Goal: Task Accomplishment & Management: Use online tool/utility

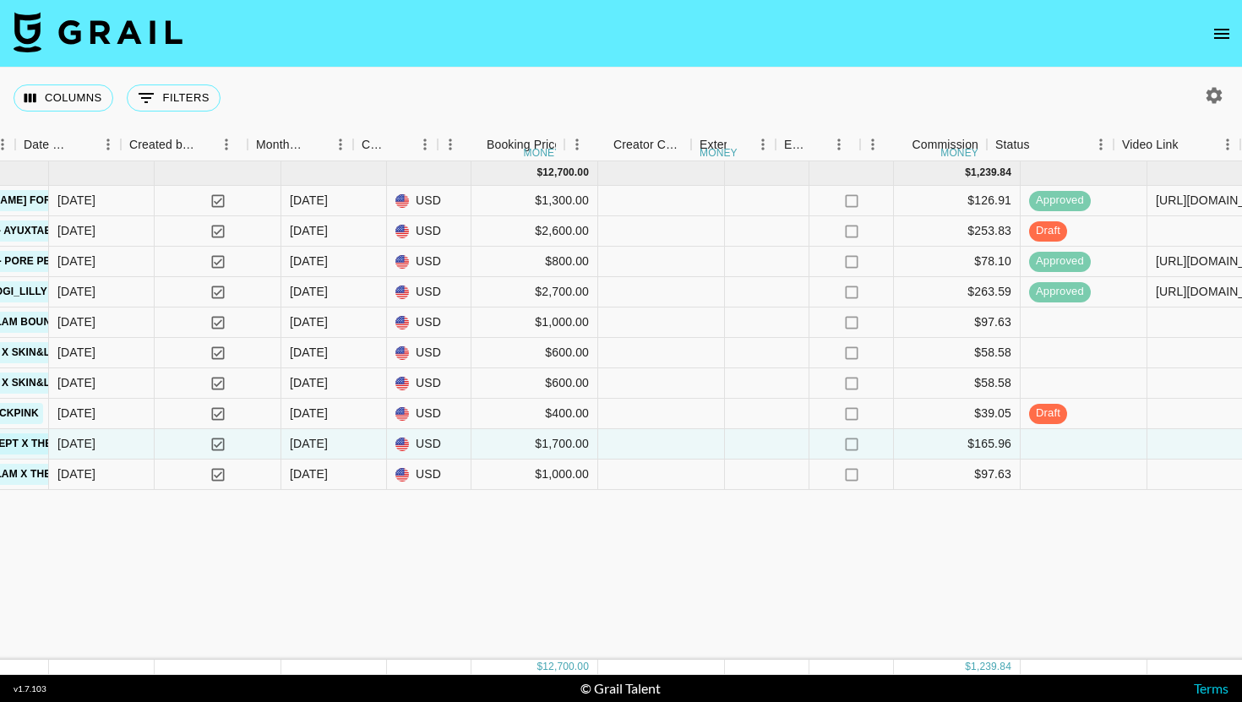
scroll to position [0, 1064]
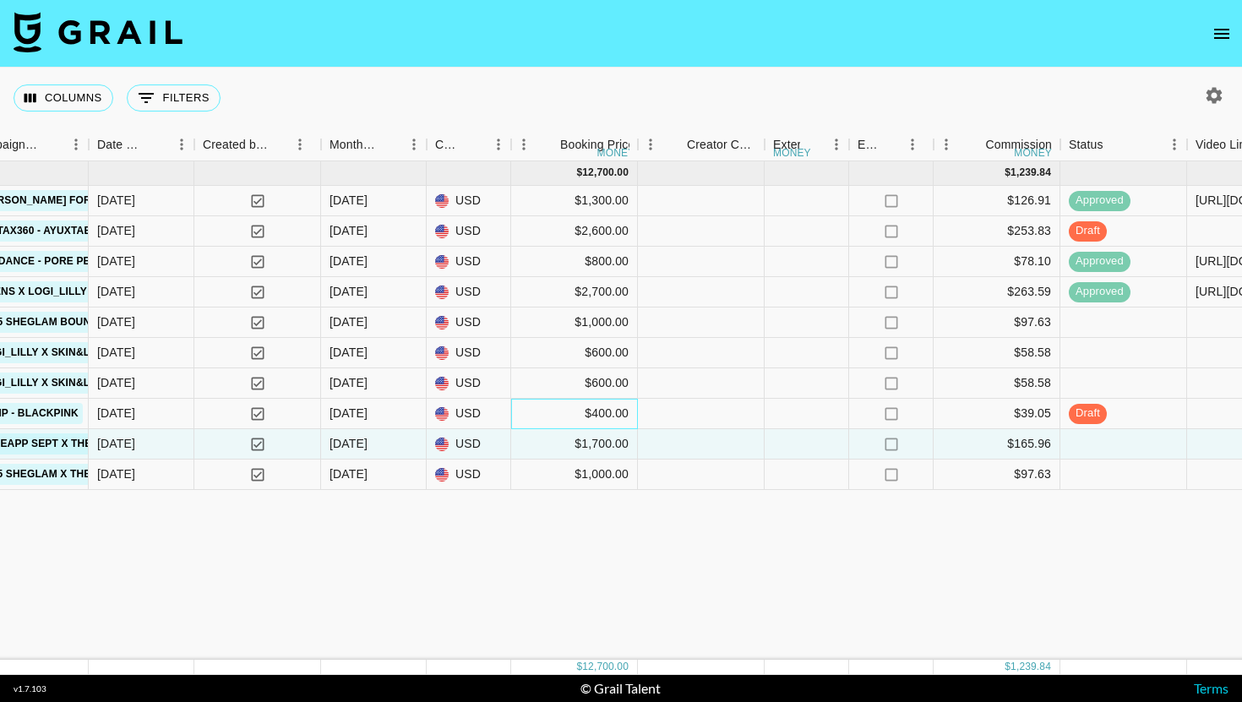
click at [542, 406] on div "$400.00" at bounding box center [574, 414] width 127 height 30
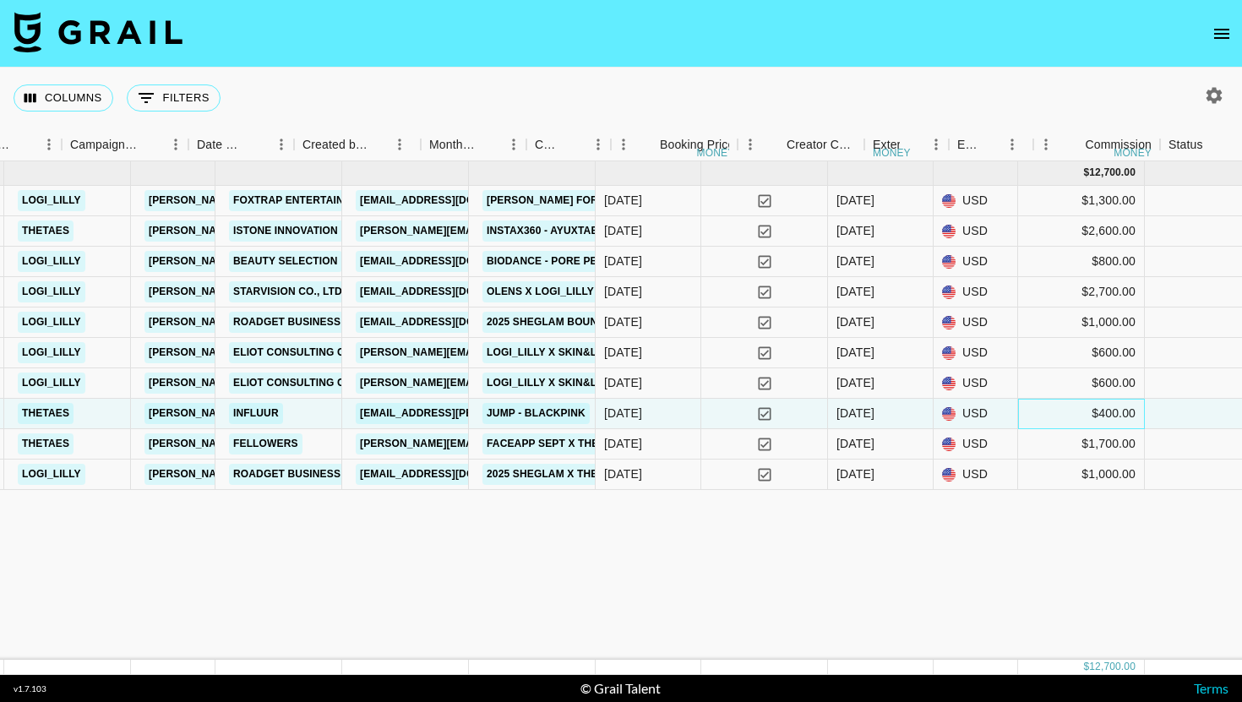
scroll to position [0, 358]
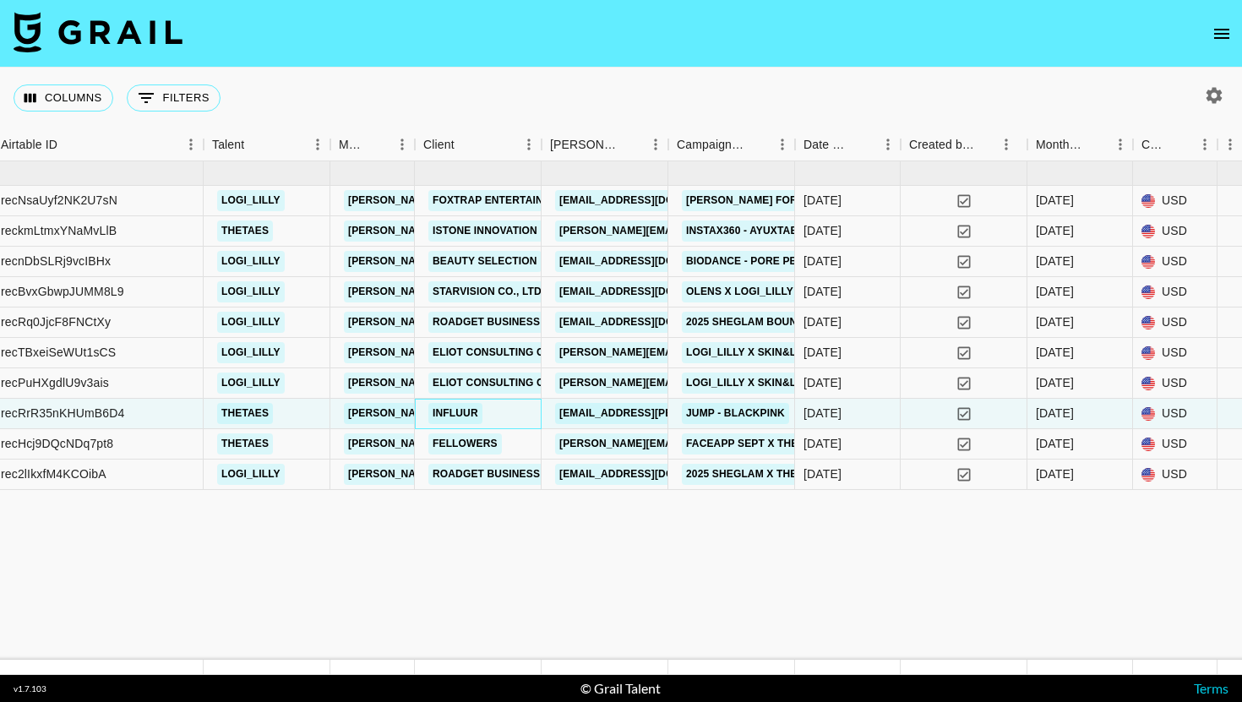
click at [508, 412] on div "Influur" at bounding box center [478, 414] width 127 height 30
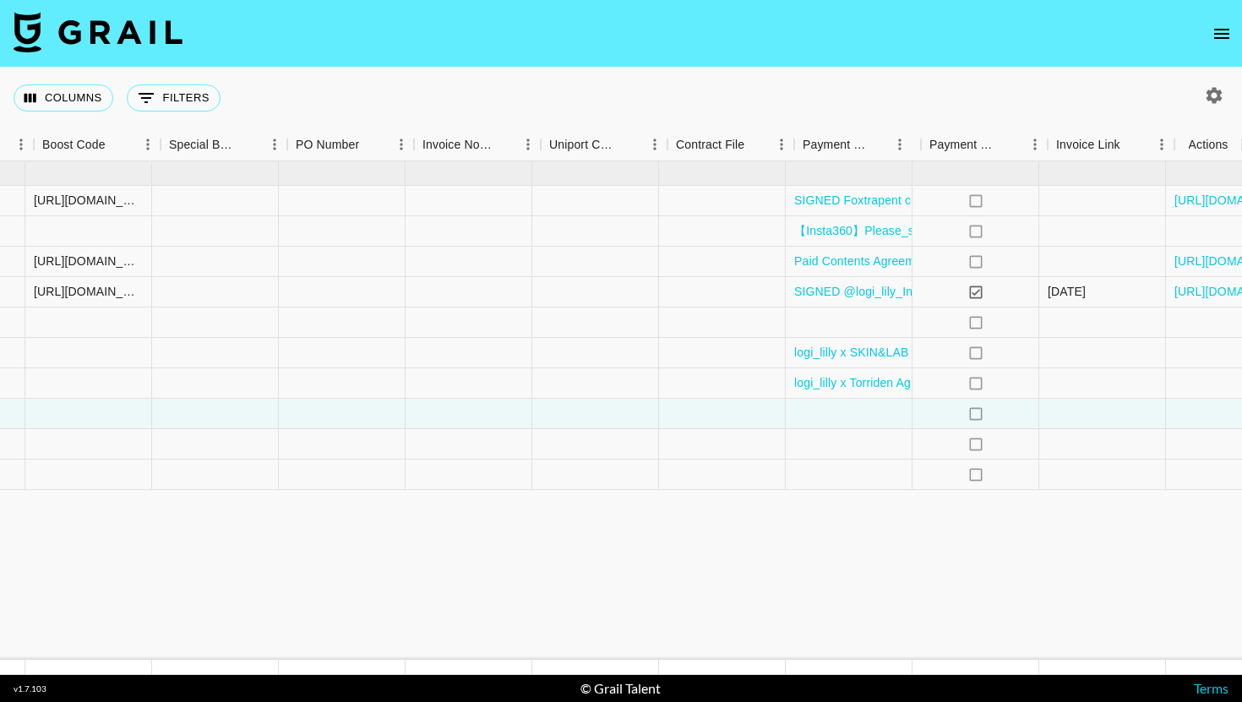
scroll to position [0, 2344]
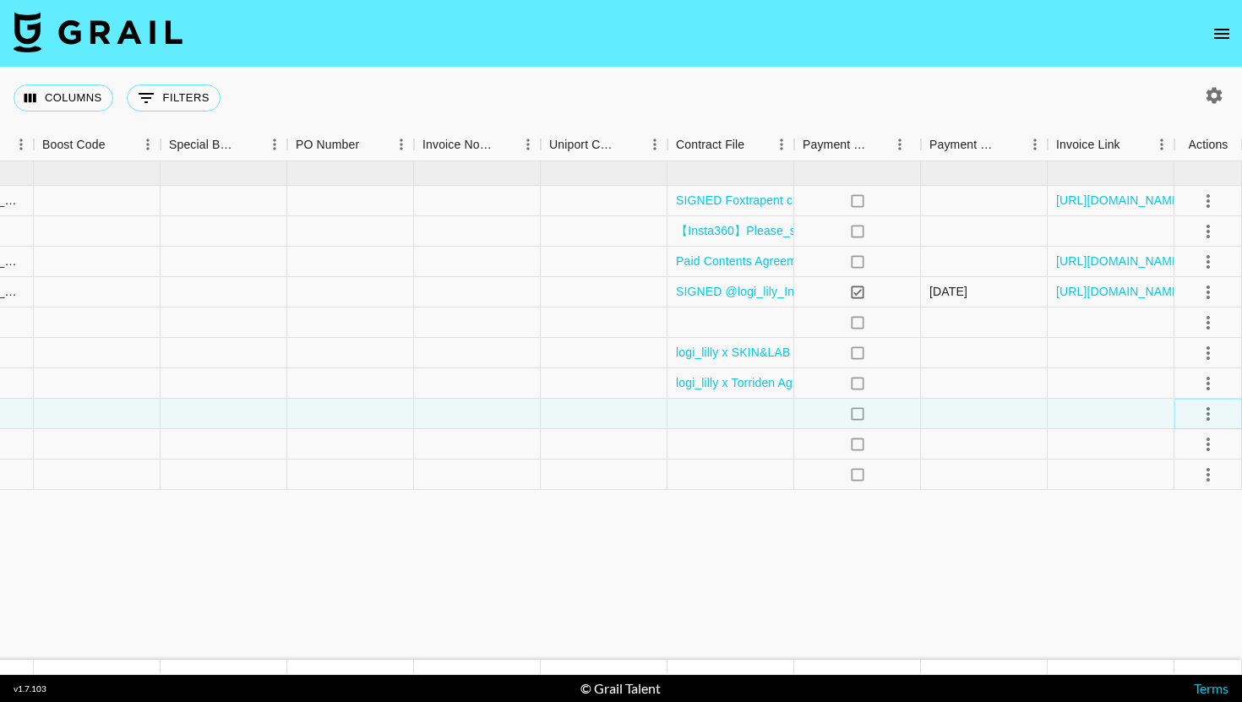
click at [1207, 415] on icon "select merge strategy" at bounding box center [1208, 414] width 20 height 20
click at [1185, 578] on div "Approve" at bounding box center [1171, 572] width 52 height 20
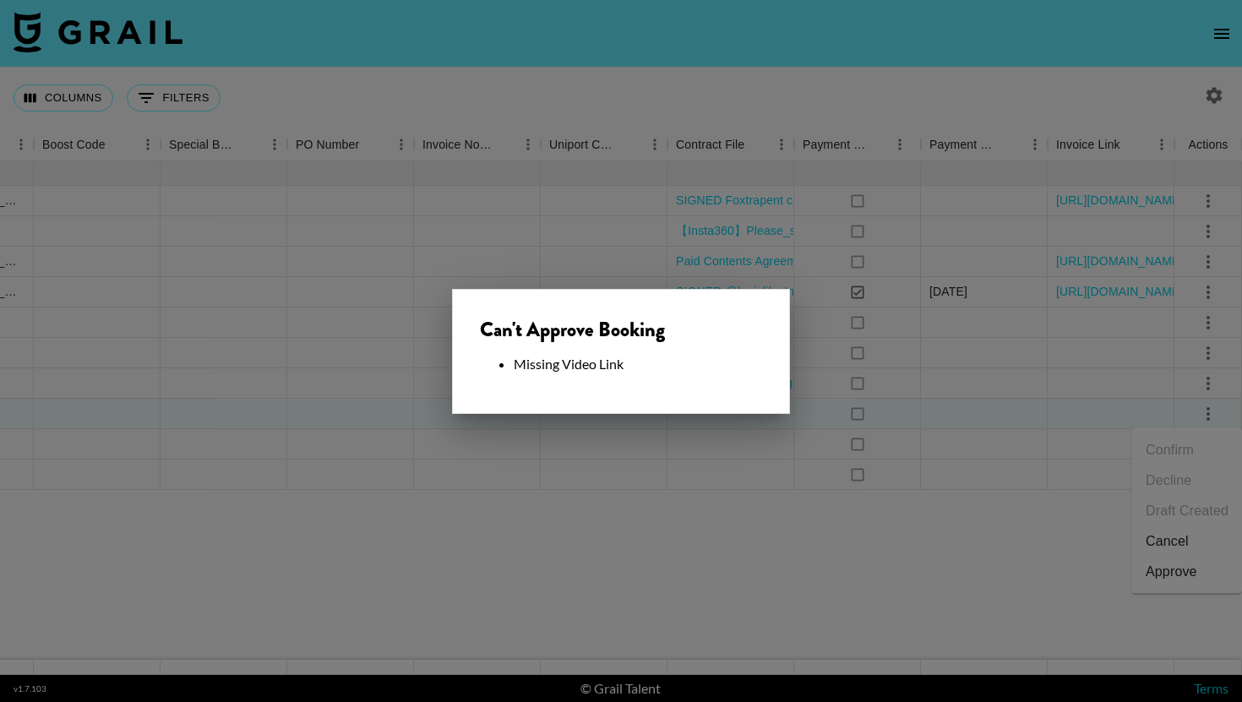
click at [853, 532] on div at bounding box center [621, 351] width 1242 height 702
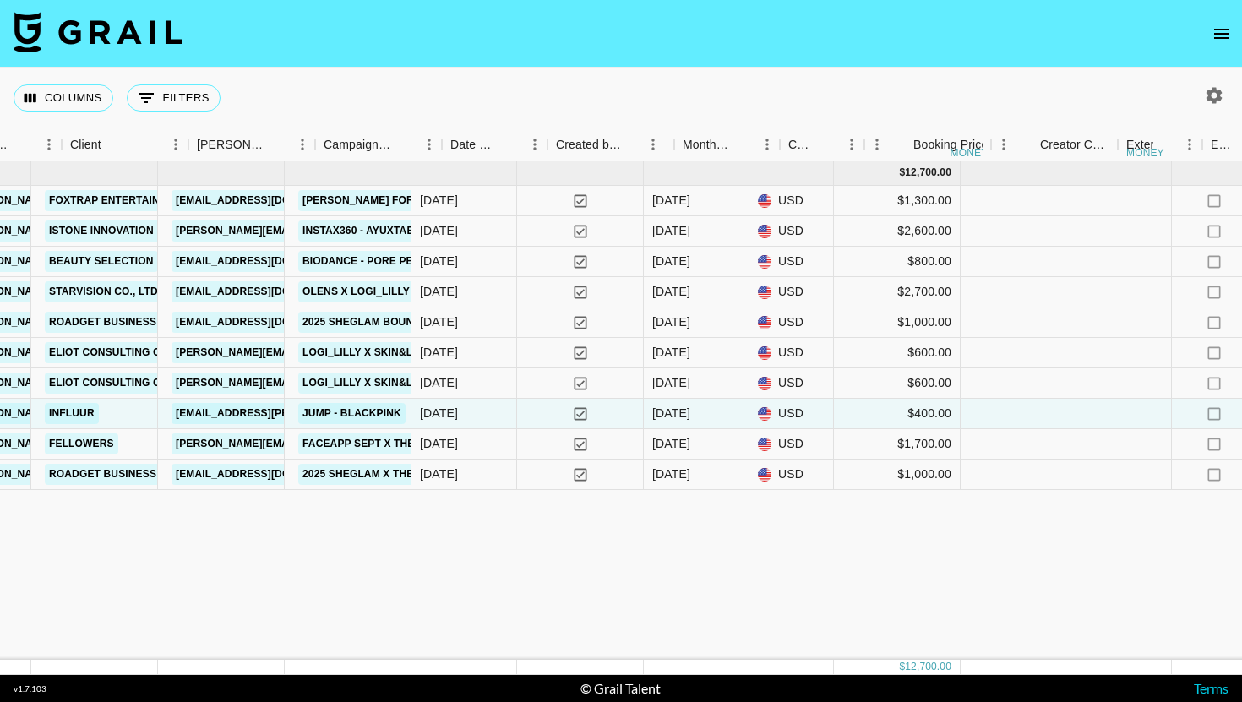
scroll to position [0, 655]
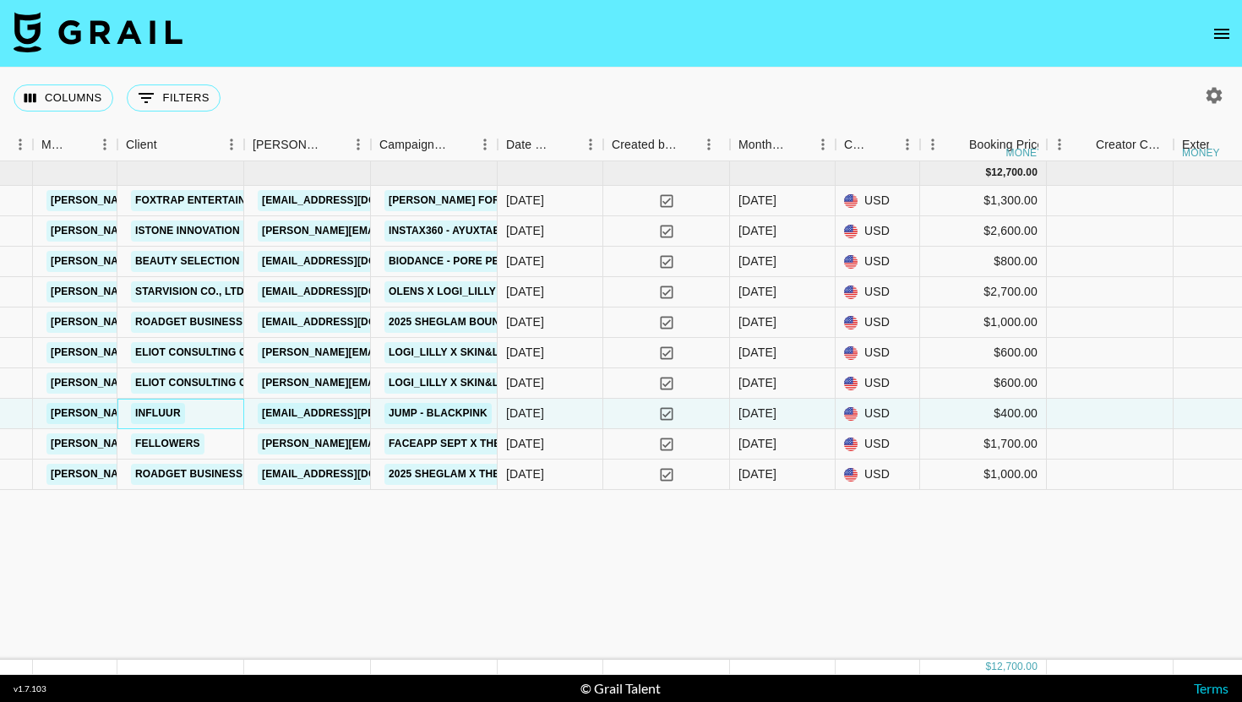
click at [228, 416] on div "Influur" at bounding box center [180, 414] width 127 height 30
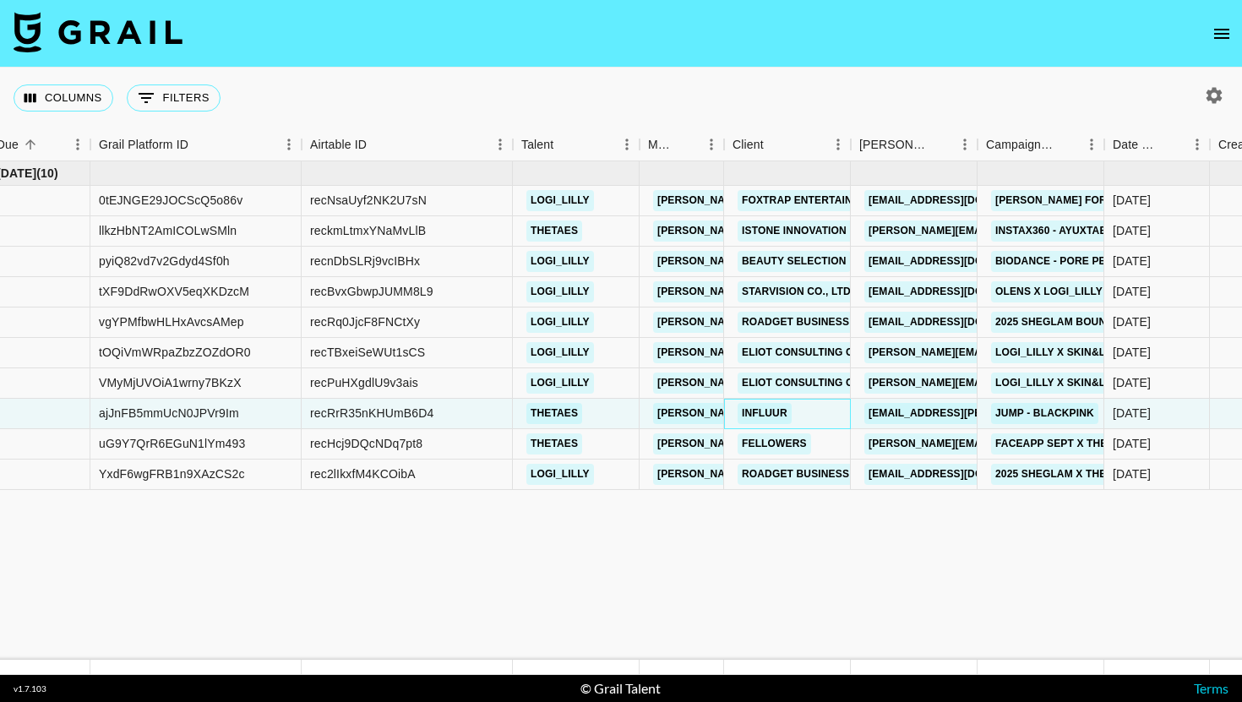
scroll to position [0, 0]
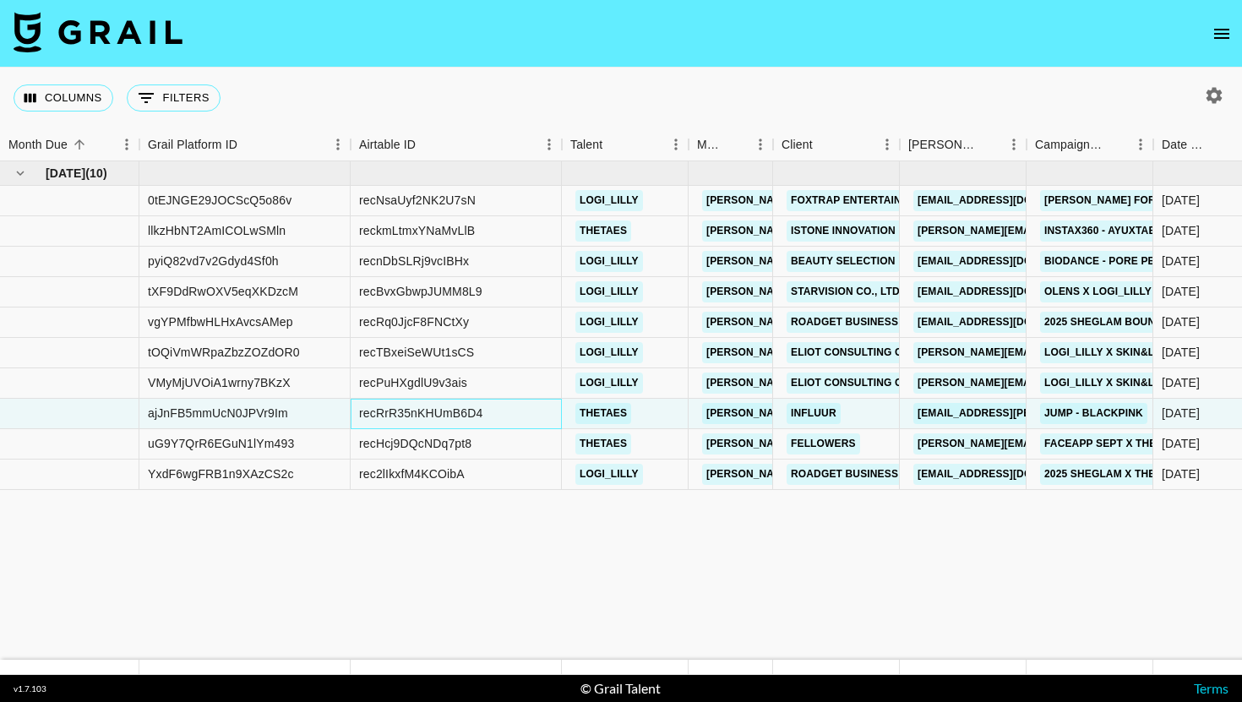
click at [388, 412] on div "recRrR35nKHUmB6D4" at bounding box center [420, 413] width 123 height 17
copy div "recRrR35nKHUmB6D4"
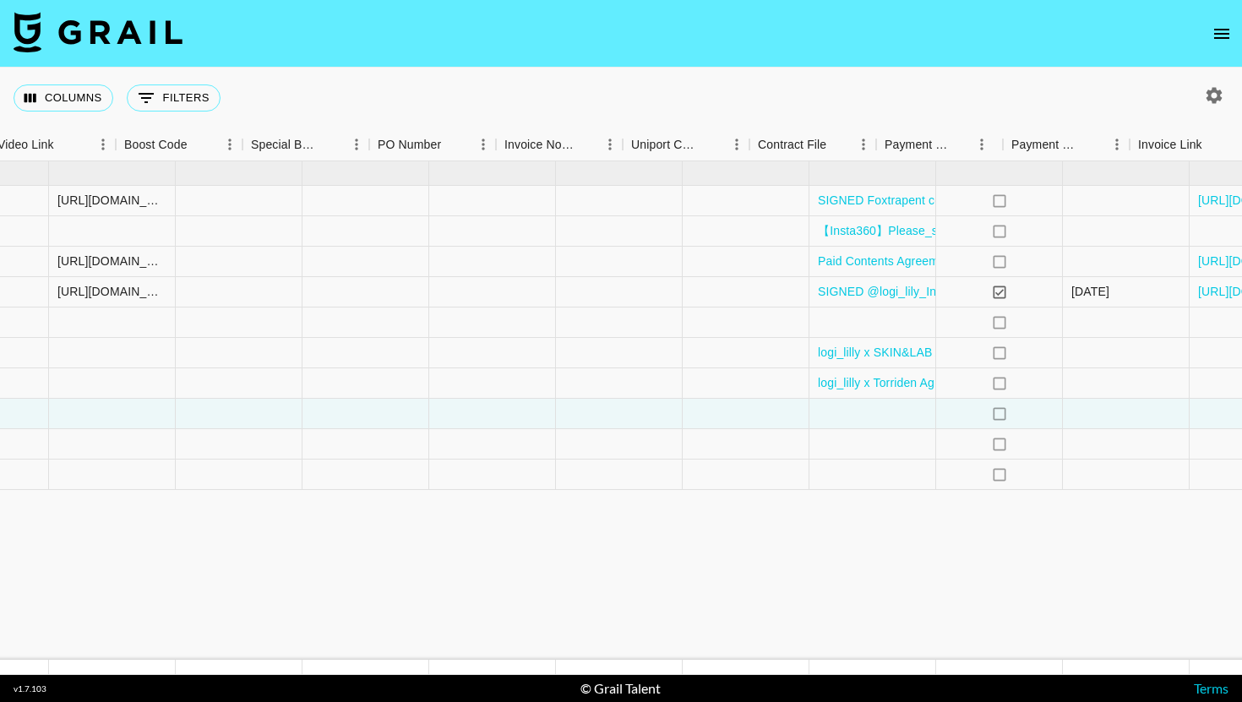
scroll to position [0, 2344]
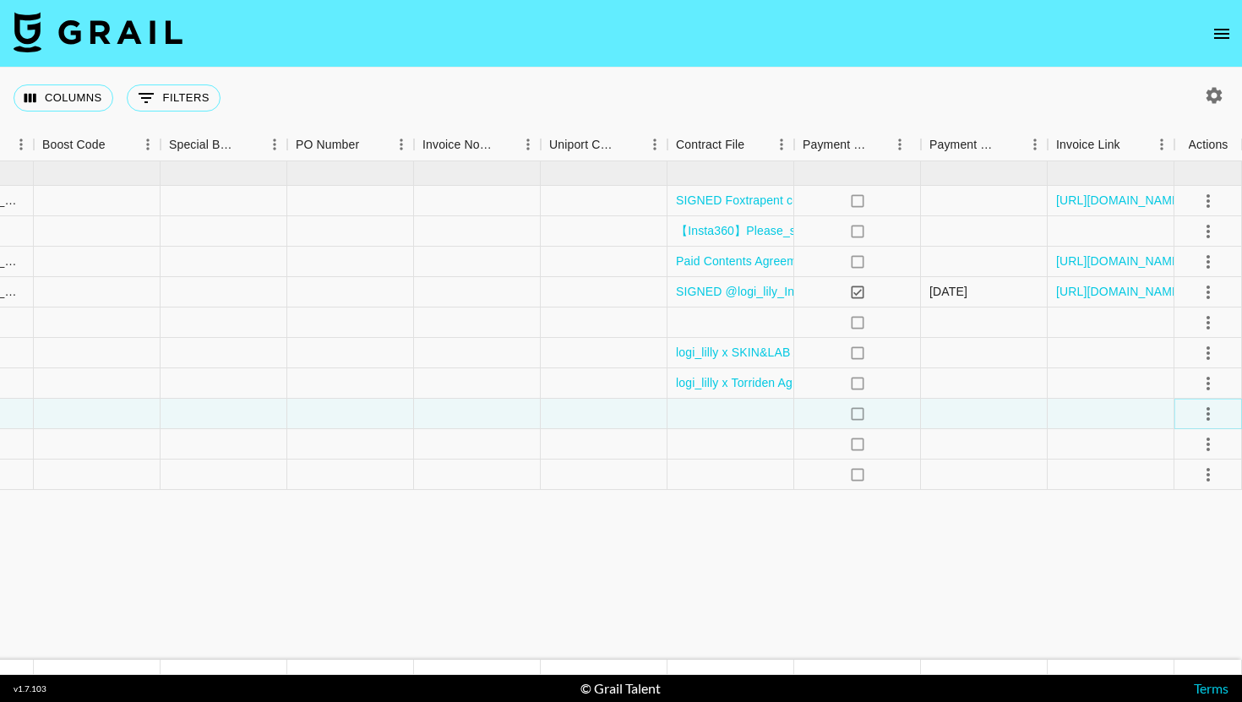
click at [1199, 410] on icon "select merge strategy" at bounding box center [1208, 414] width 20 height 20
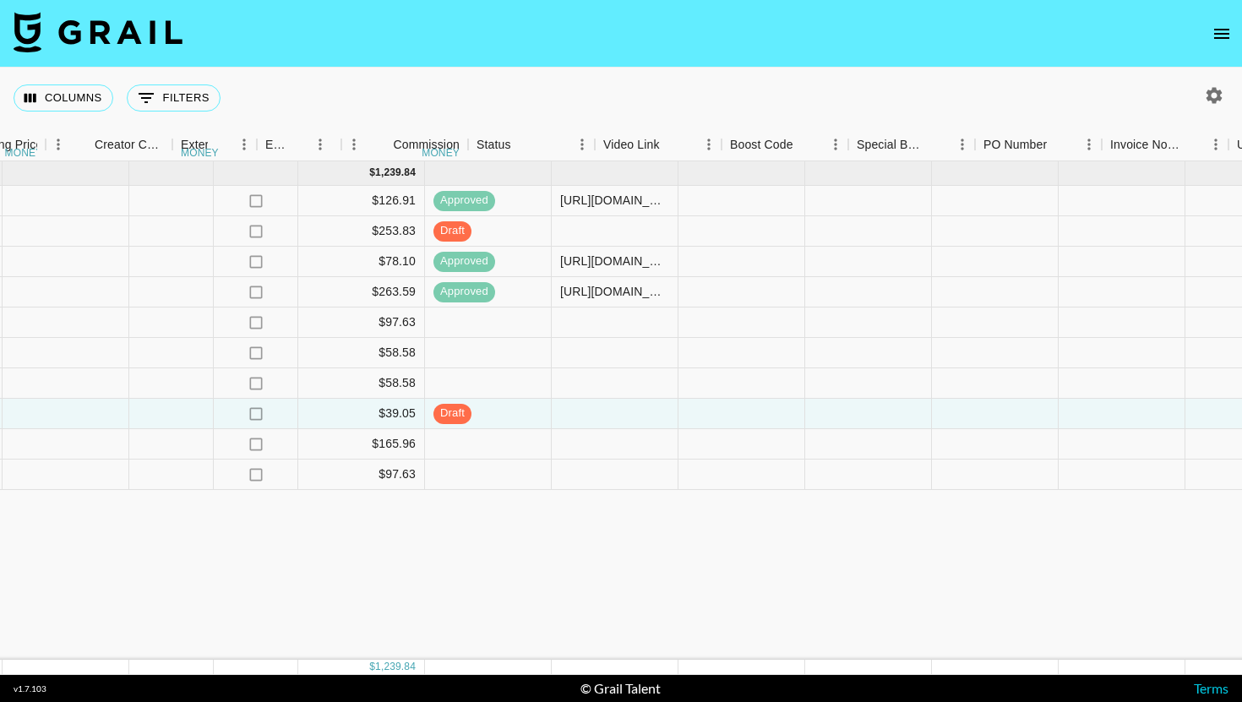
scroll to position [0, 1775]
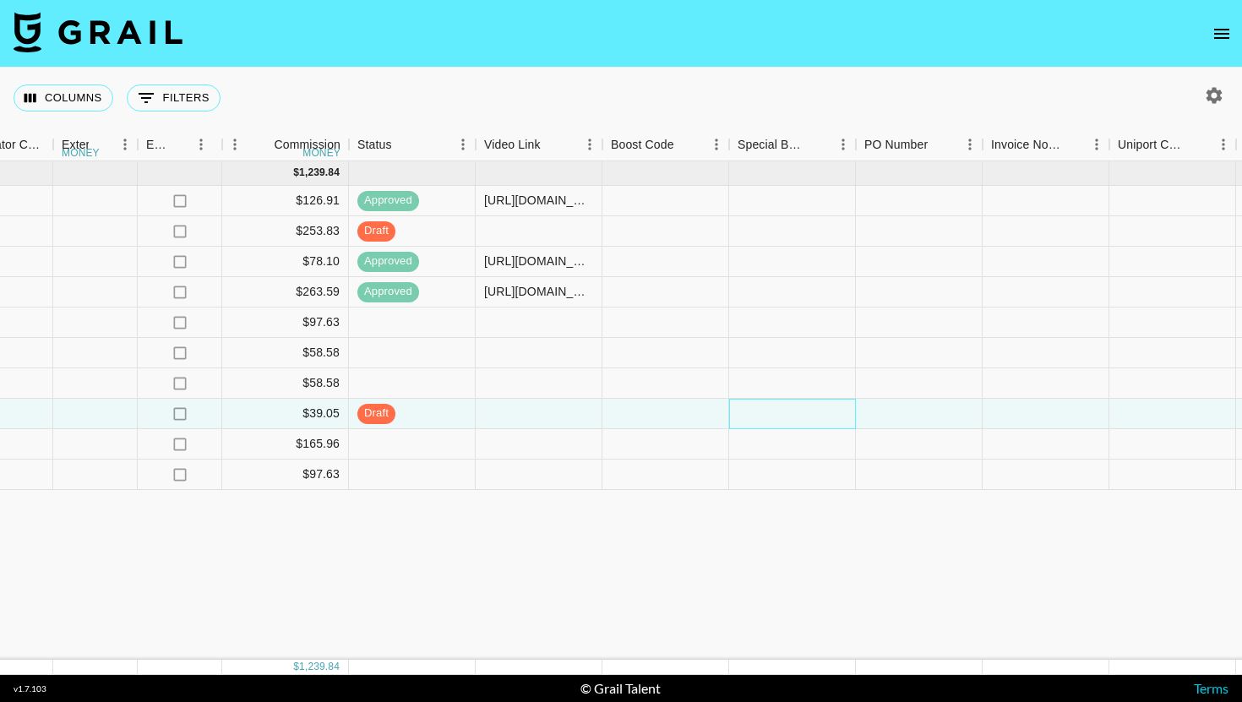
click at [779, 410] on div at bounding box center [792, 414] width 127 height 30
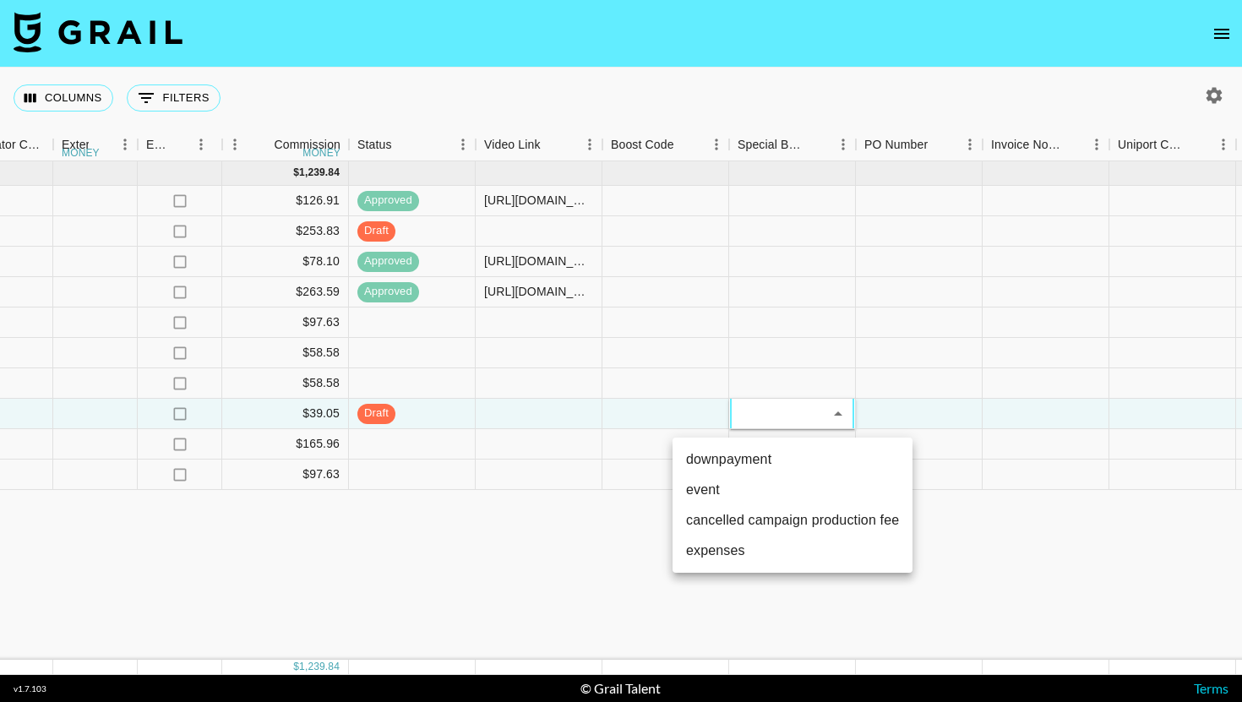
click at [773, 449] on li "downpayment" at bounding box center [792, 459] width 240 height 30
type input "downpayment"
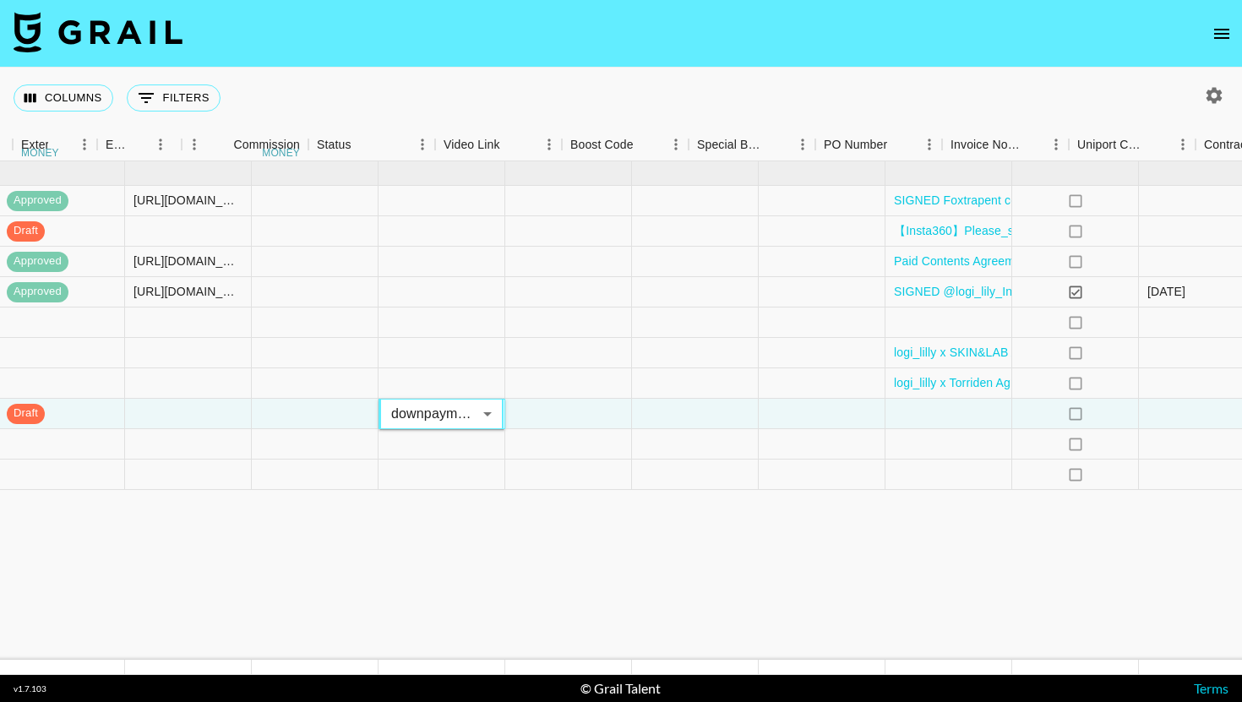
scroll to position [0, 2344]
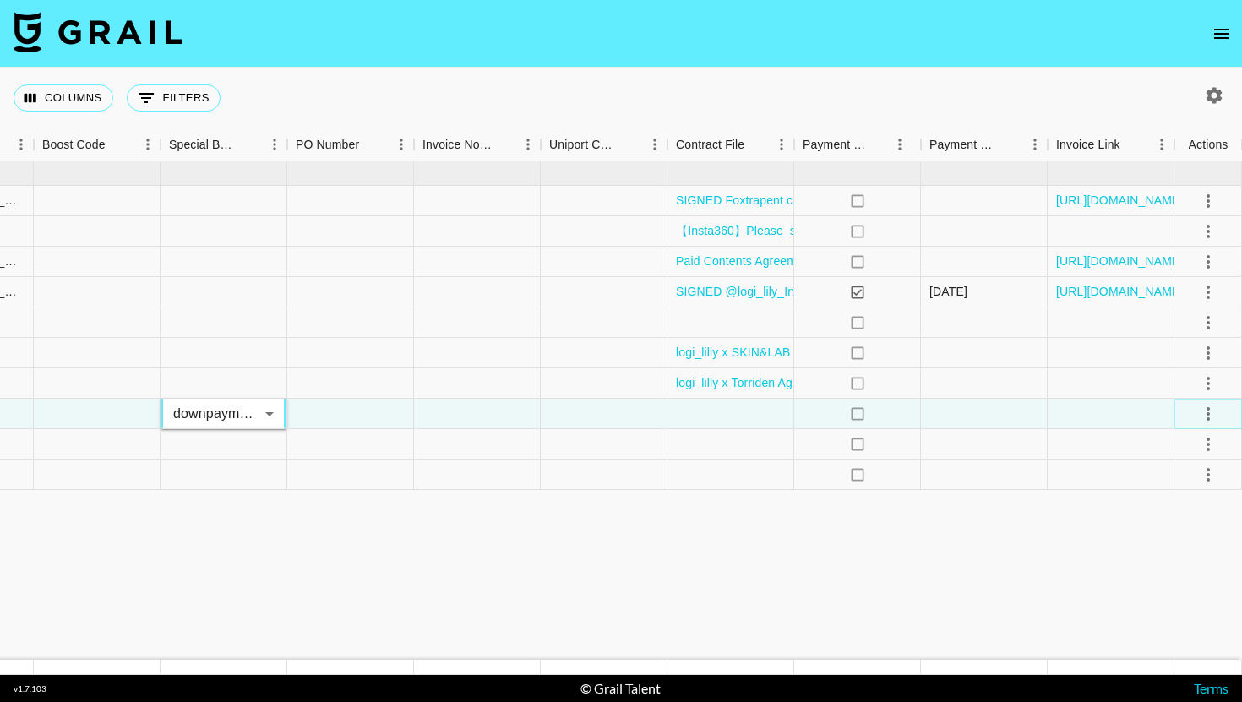
click at [1205, 415] on icon "select merge strategy" at bounding box center [1208, 414] width 20 height 20
click at [1188, 577] on div "Approve" at bounding box center [1171, 572] width 52 height 20
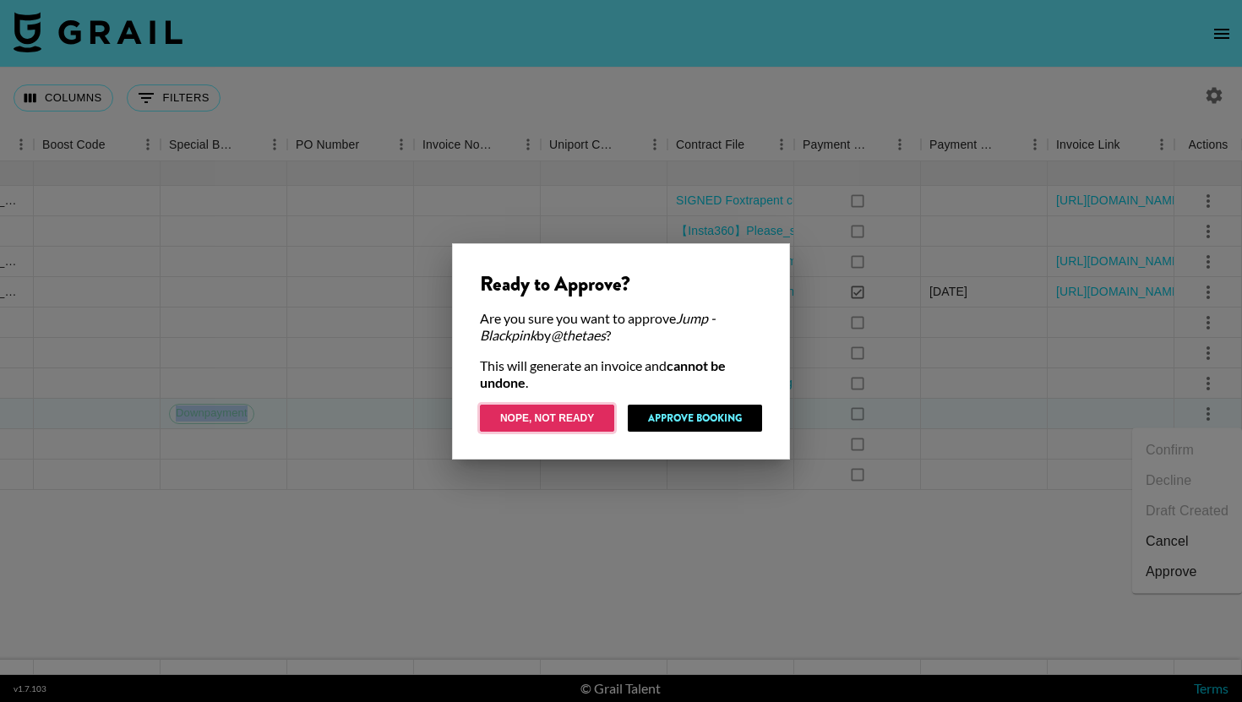
click at [585, 416] on button "Nope, Not Ready" at bounding box center [547, 418] width 134 height 27
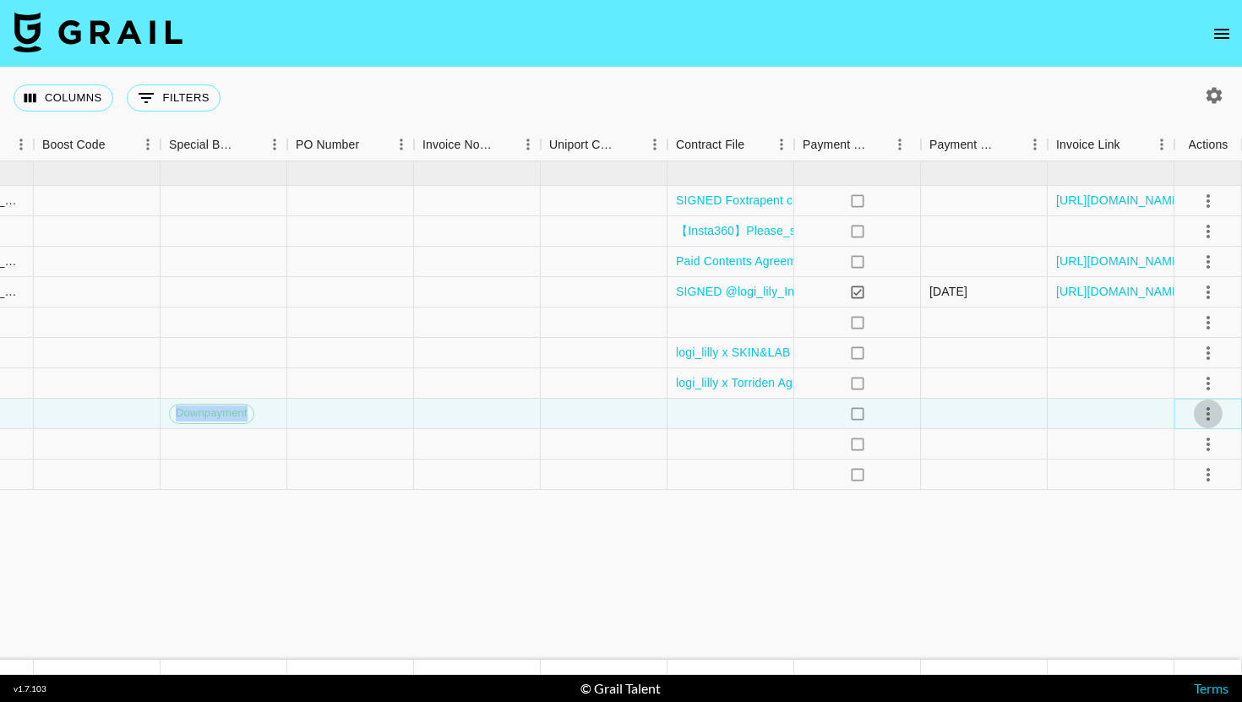
click at [1207, 406] on icon "select merge strategy" at bounding box center [1208, 414] width 20 height 20
click at [1184, 559] on li "Approve" at bounding box center [1187, 572] width 110 height 30
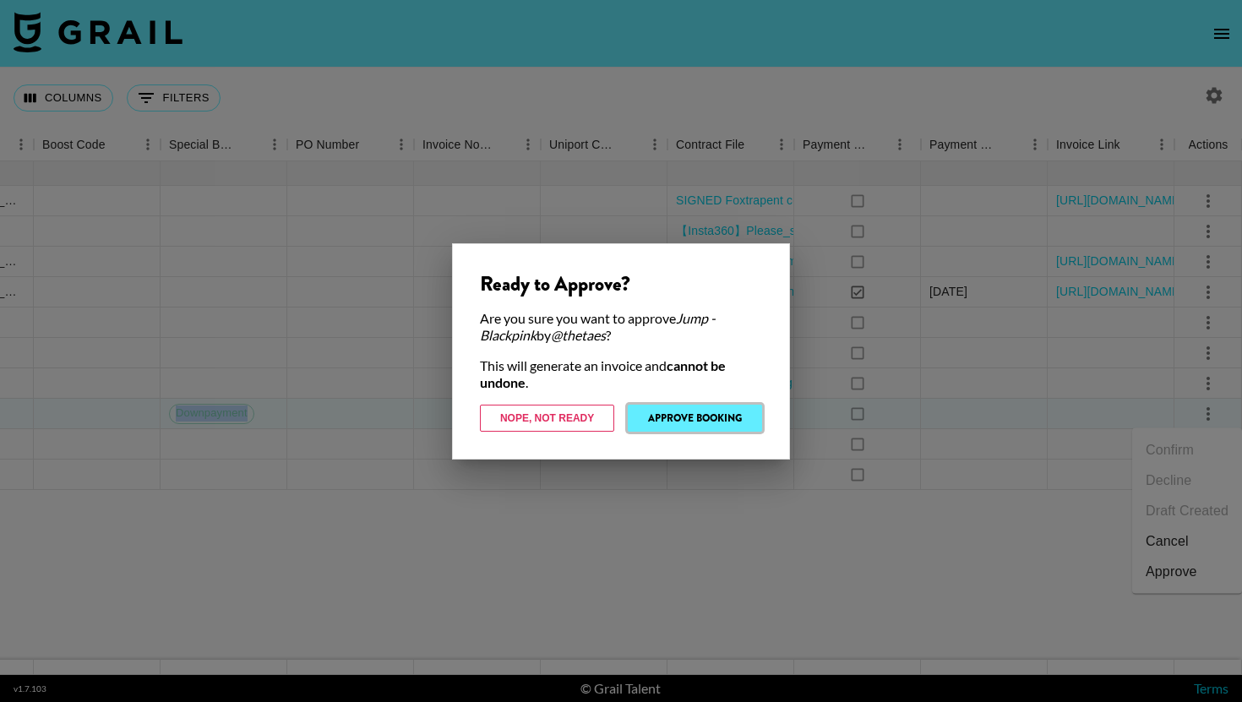
click at [709, 424] on button "Approve Booking" at bounding box center [695, 418] width 134 height 27
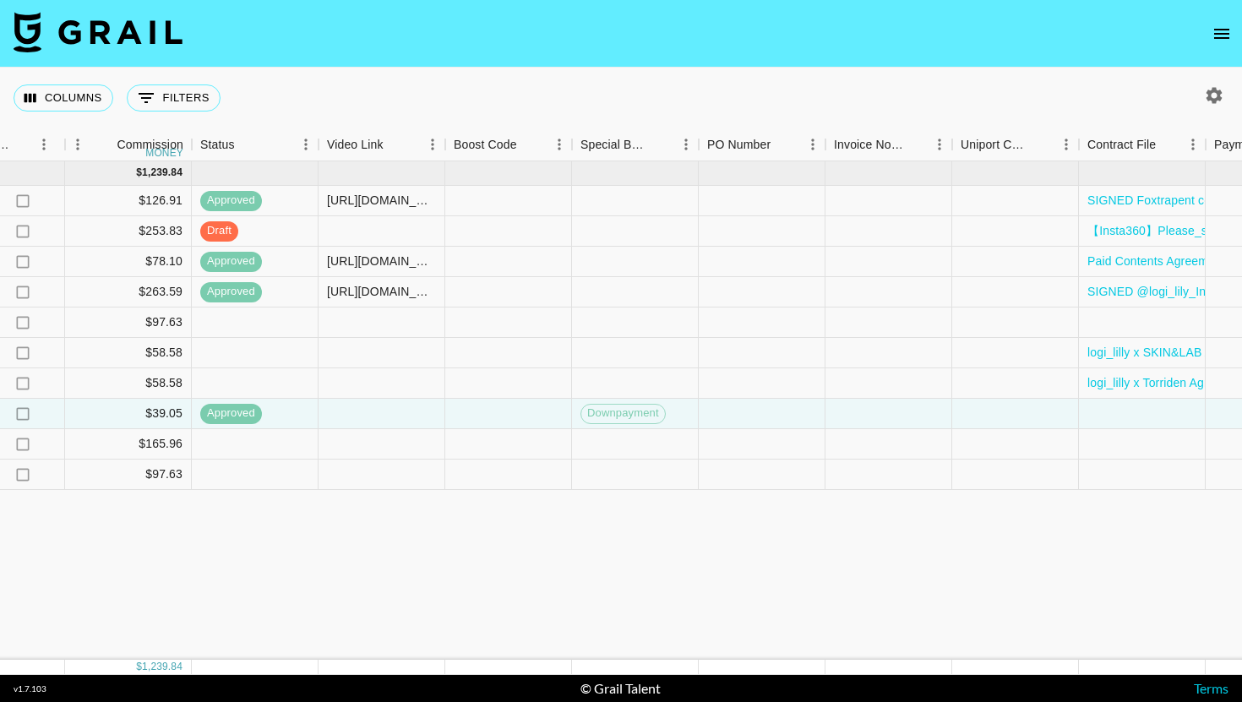
scroll to position [0, 1932]
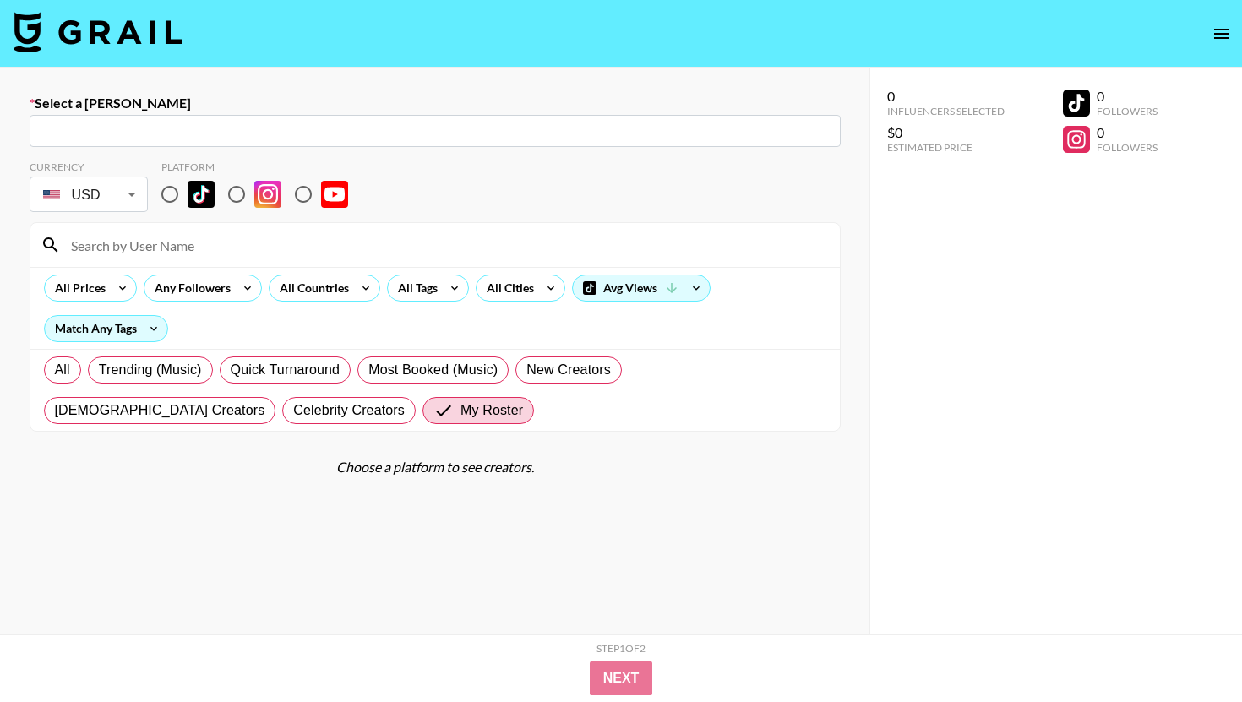
click at [126, 17] on img at bounding box center [98, 32] width 169 height 41
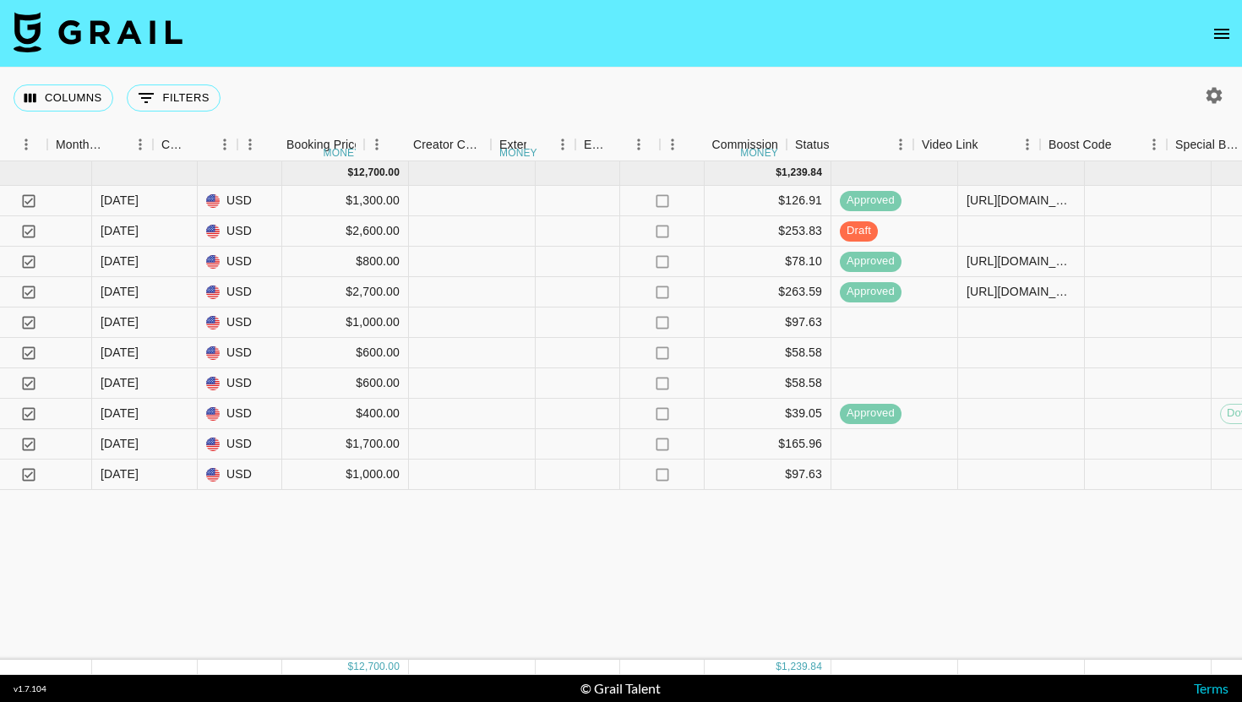
scroll to position [0, 1364]
